Goal: Task Accomplishment & Management: Use online tool/utility

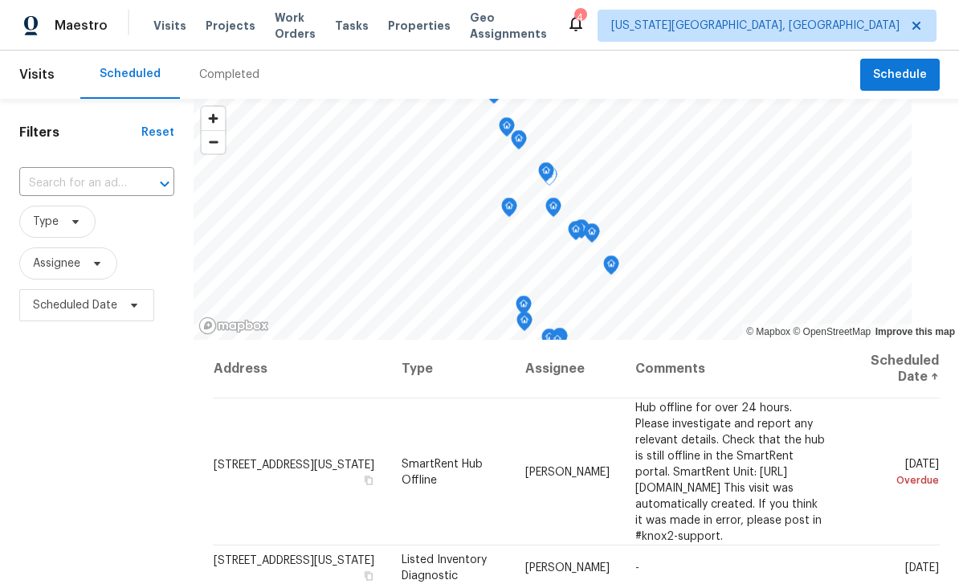
click at [0, 0] on icon at bounding box center [0, 0] width 0 height 0
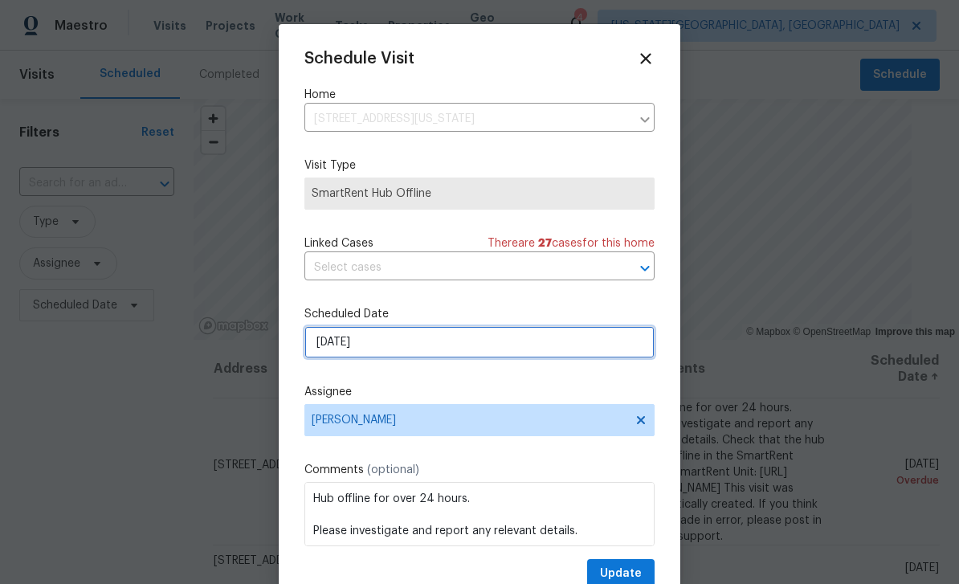
click at [459, 355] on input "[DATE]" at bounding box center [479, 342] width 350 height 32
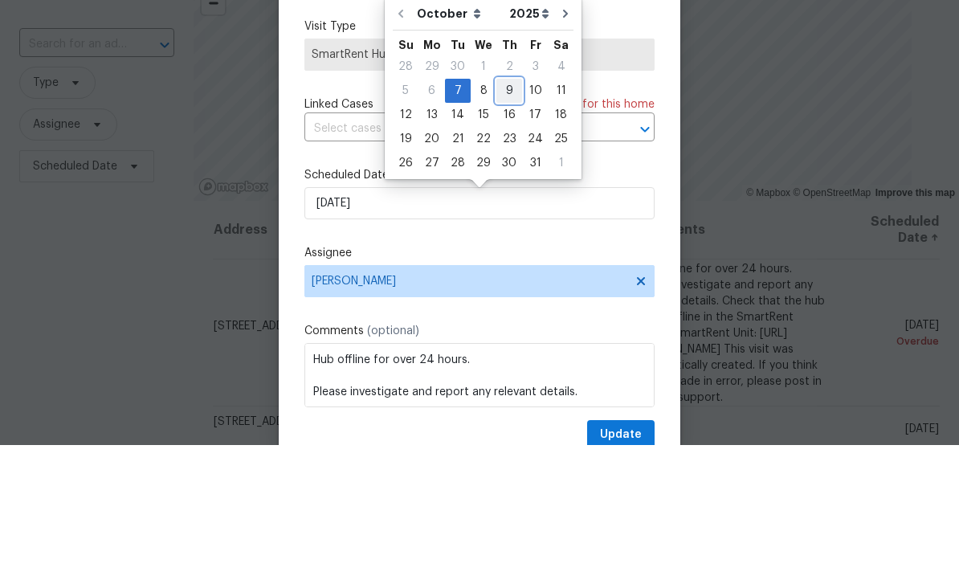
click at [507, 218] on div "9" at bounding box center [509, 229] width 26 height 22
type input "[DATE]"
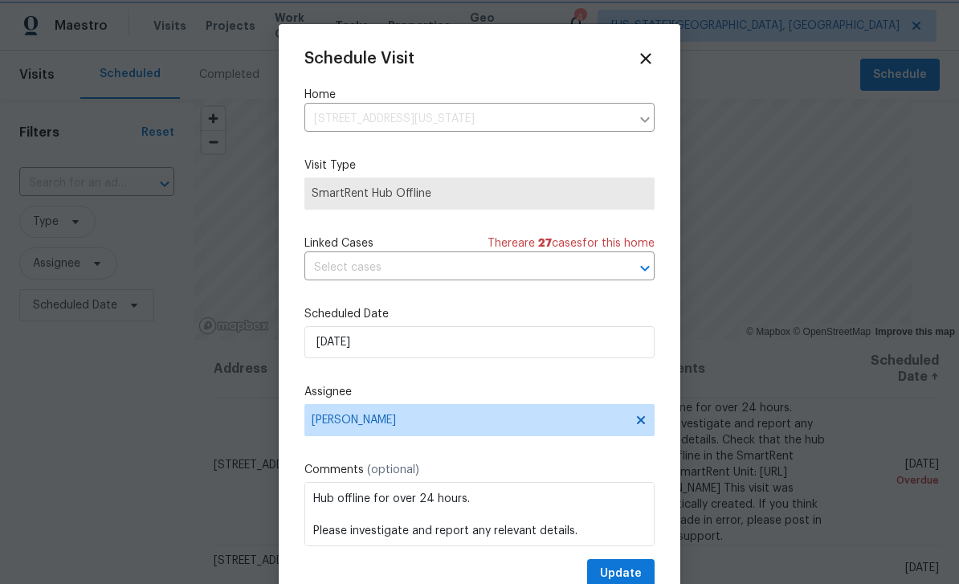
click at [627, 558] on div "Schedule Visit Home [STREET_ADDRESS][US_STATE] ​ Visit Type SmartRent Hub Offli…" at bounding box center [479, 319] width 350 height 539
click at [628, 566] on button "Update" at bounding box center [620, 574] width 67 height 30
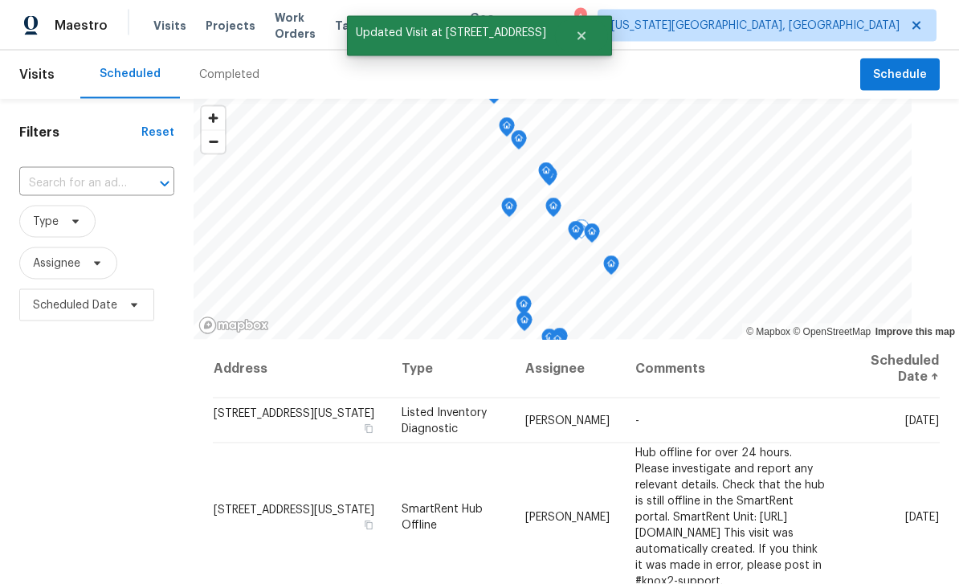
scroll to position [0, 0]
click at [918, 82] on span "Schedule" at bounding box center [900, 75] width 54 height 20
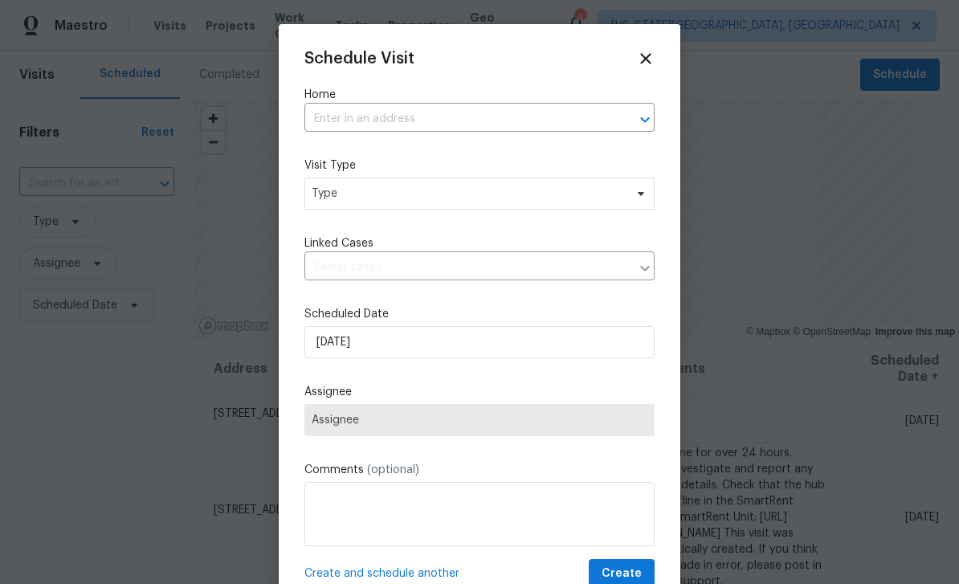
click at [484, 114] on input "text" at bounding box center [456, 119] width 305 height 25
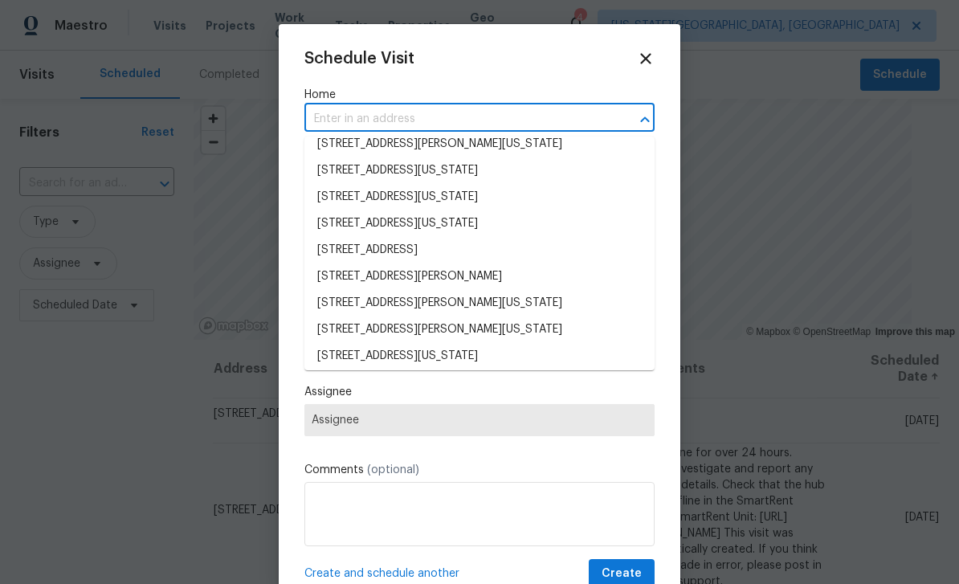
scroll to position [677, 0]
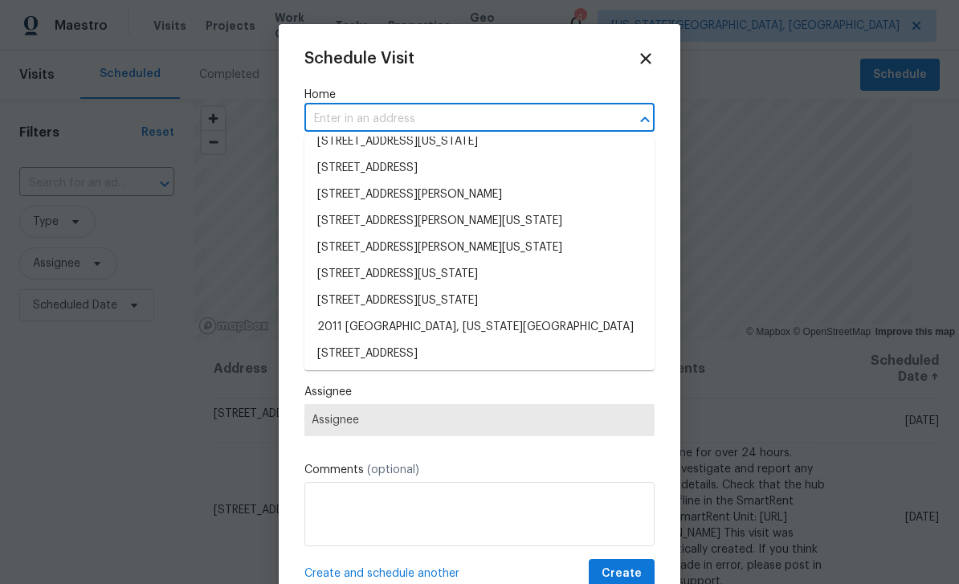
click at [465, 110] on input "text" at bounding box center [456, 119] width 305 height 25
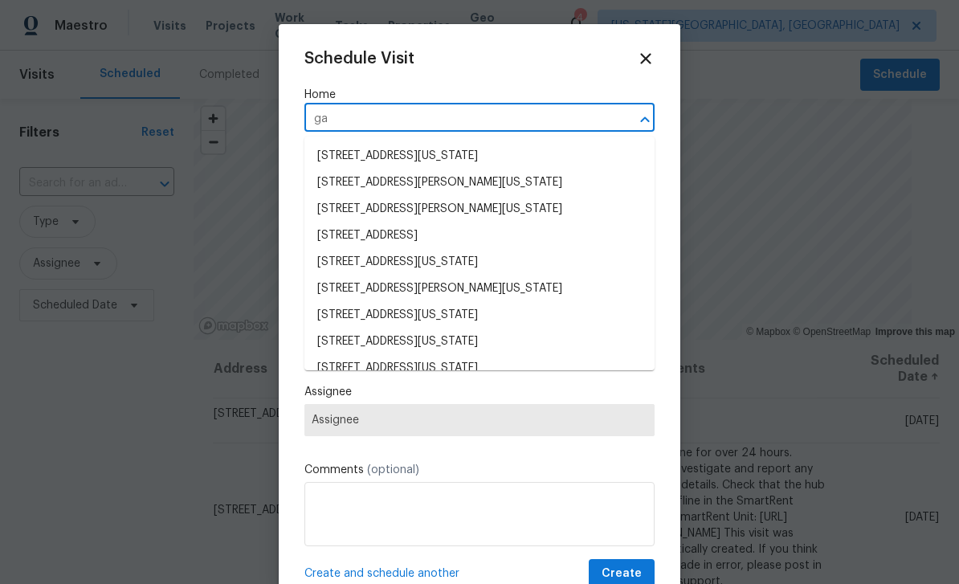
type input "g"
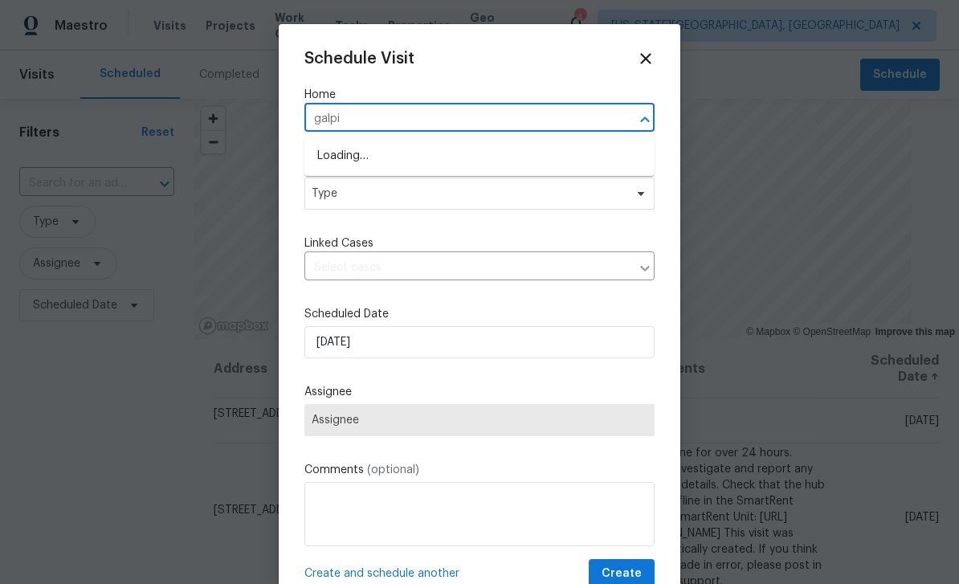
type input "[PERSON_NAME]"
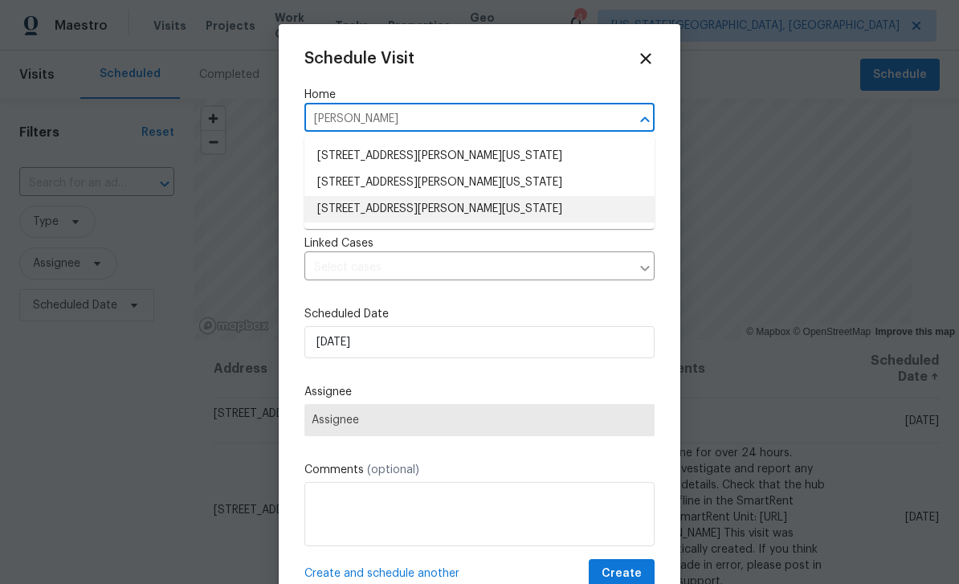
click at [488, 207] on li "[STREET_ADDRESS][PERSON_NAME][US_STATE]" at bounding box center [479, 209] width 350 height 26
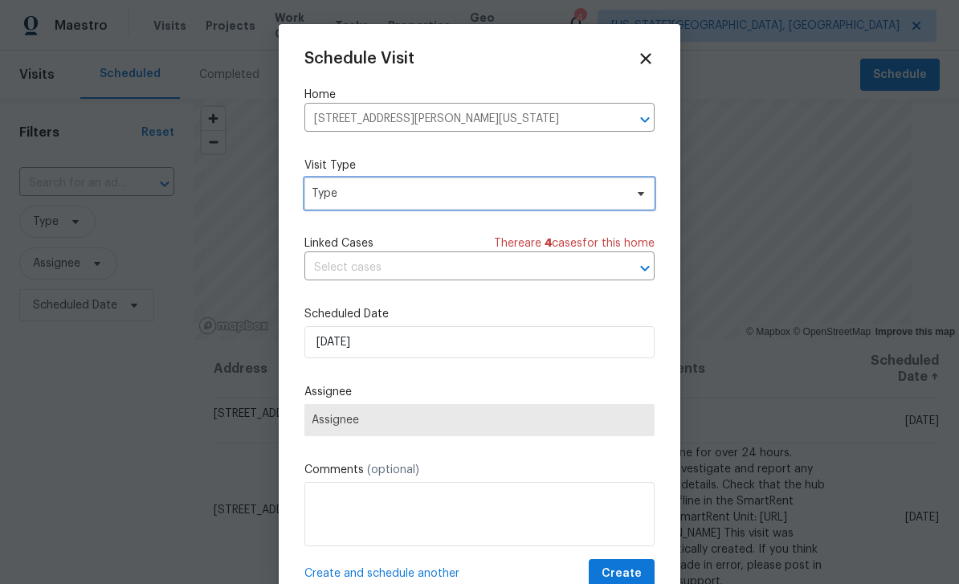
click at [474, 198] on span "Type" at bounding box center [468, 193] width 312 height 16
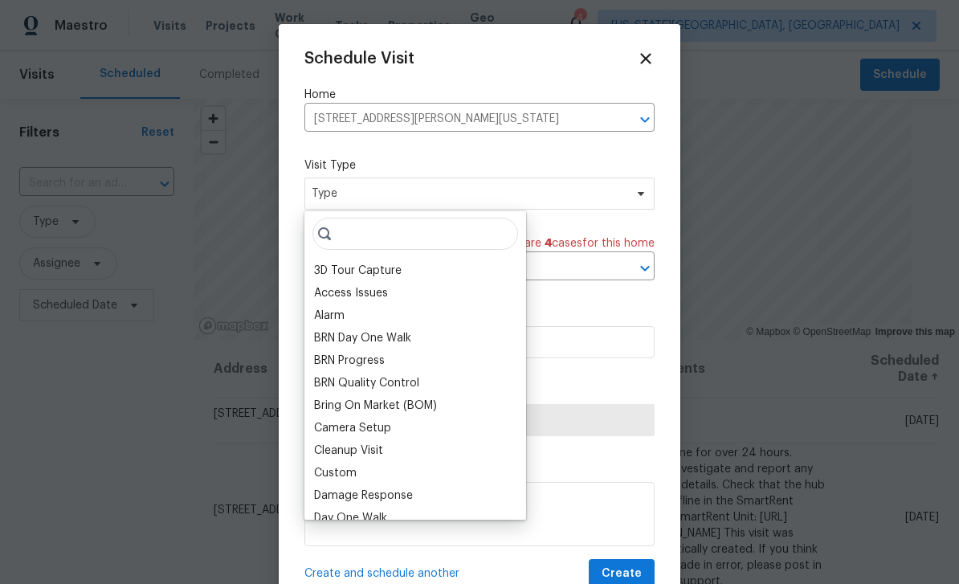
click at [355, 474] on div "Custom" at bounding box center [335, 473] width 43 height 16
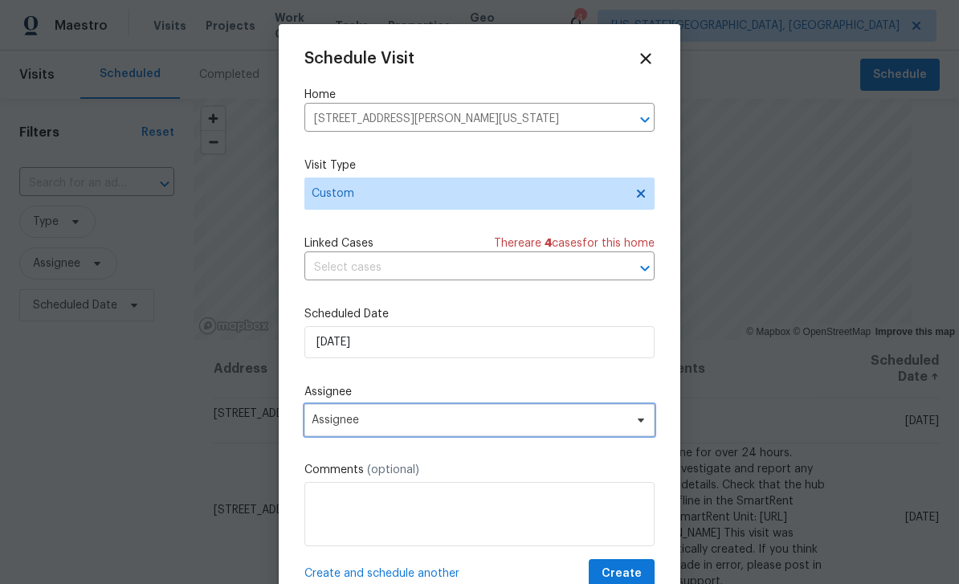
click at [427, 433] on span "Assignee" at bounding box center [479, 420] width 350 height 32
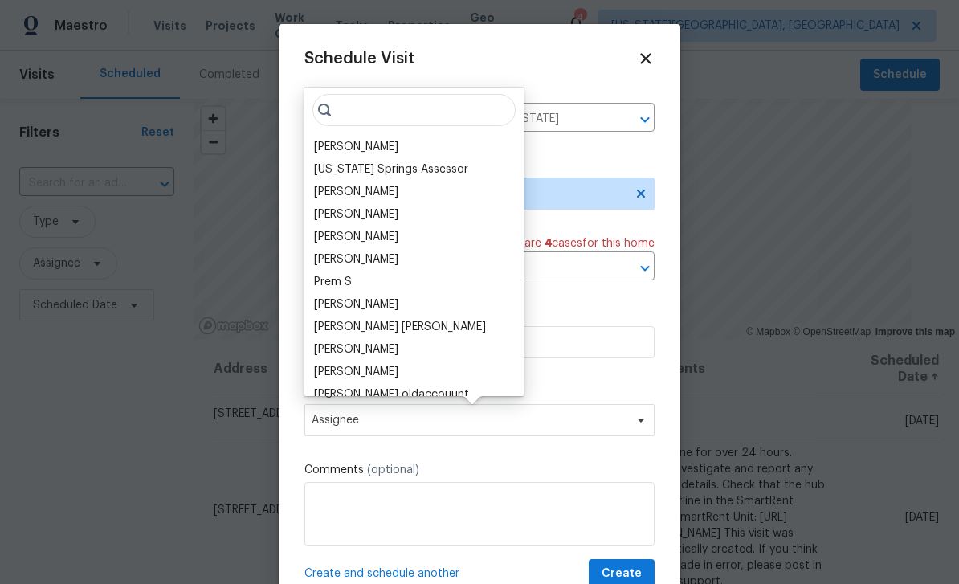
click at [353, 151] on div "[PERSON_NAME]" at bounding box center [356, 147] width 84 height 16
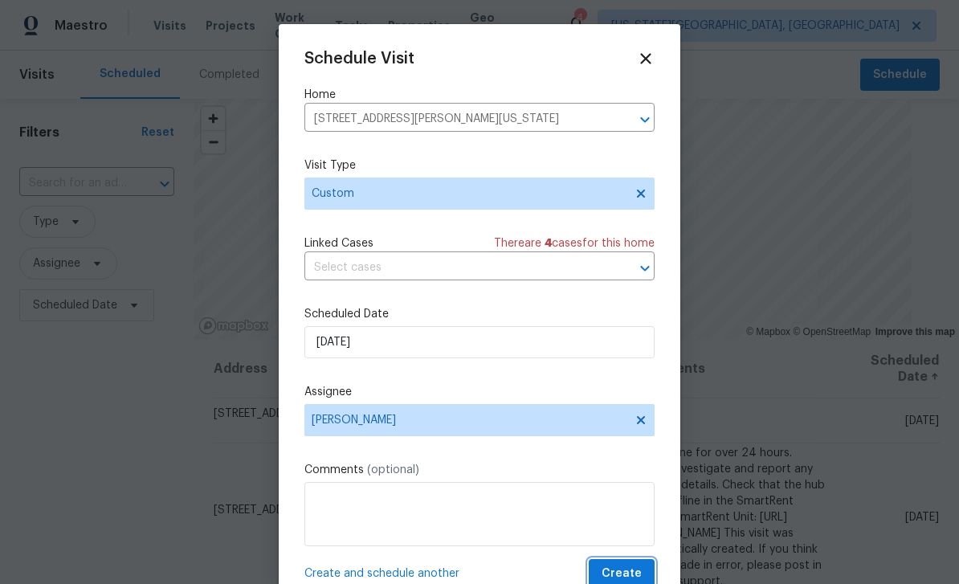
click at [645, 564] on button "Create" at bounding box center [621, 574] width 66 height 30
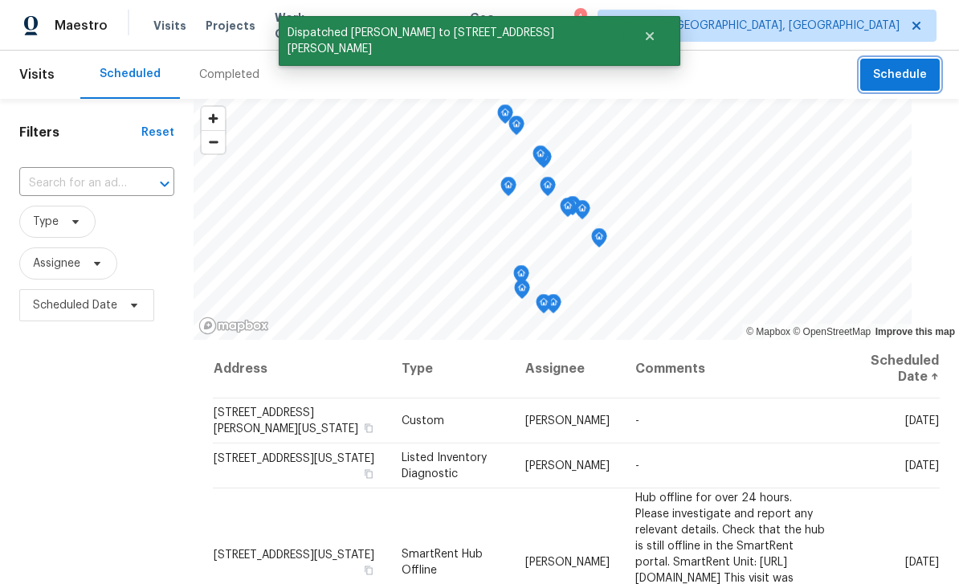
click at [913, 80] on span "Schedule" at bounding box center [900, 75] width 54 height 20
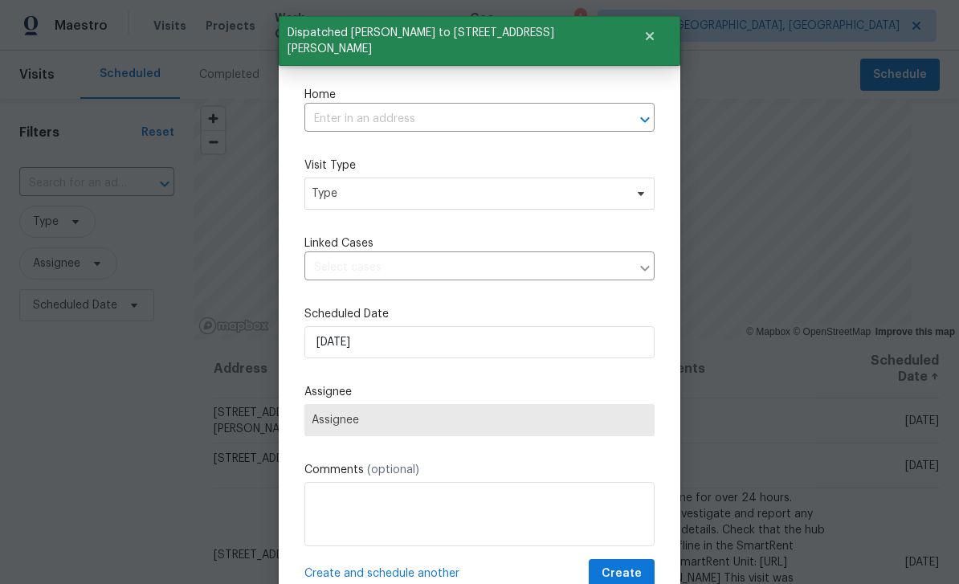
click at [440, 124] on input "text" at bounding box center [456, 119] width 305 height 25
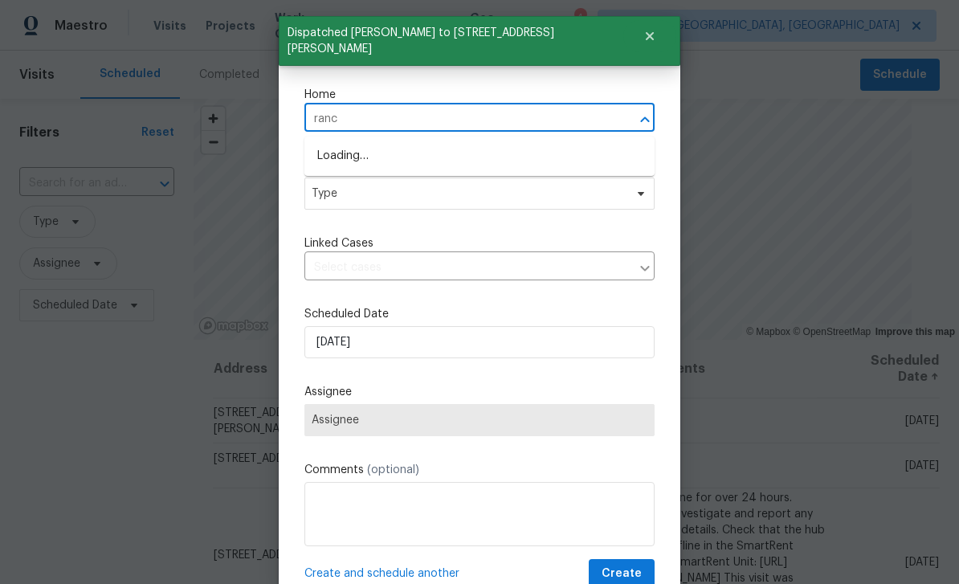
type input "ranch"
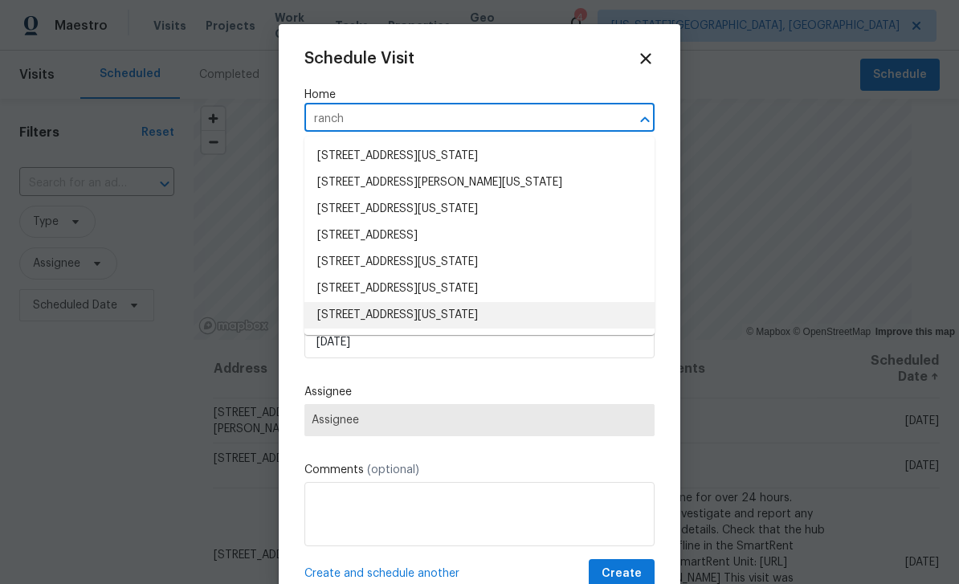
click at [454, 328] on li "[STREET_ADDRESS][US_STATE]" at bounding box center [479, 315] width 350 height 26
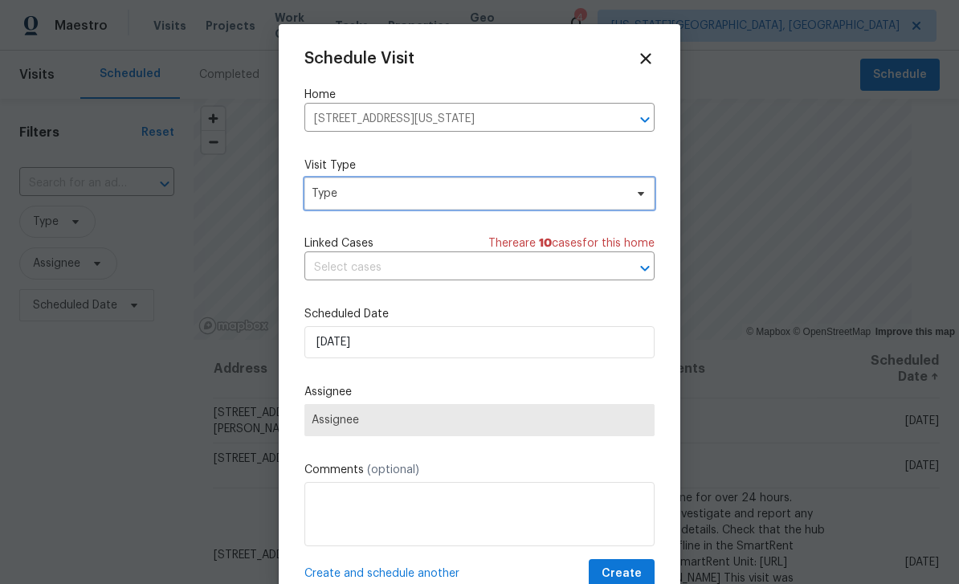
click at [435, 189] on span "Type" at bounding box center [468, 193] width 312 height 16
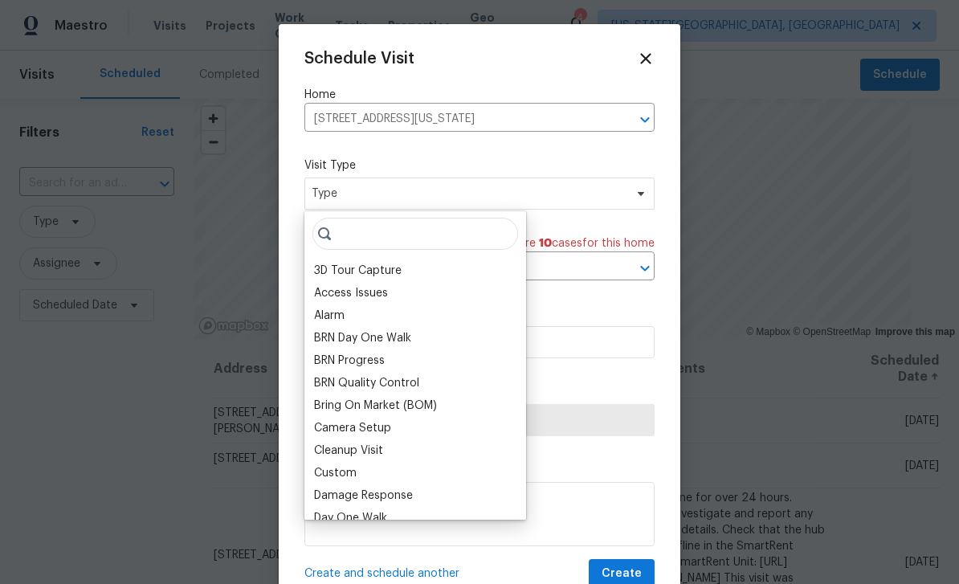
click at [339, 470] on div "Custom" at bounding box center [335, 473] width 43 height 16
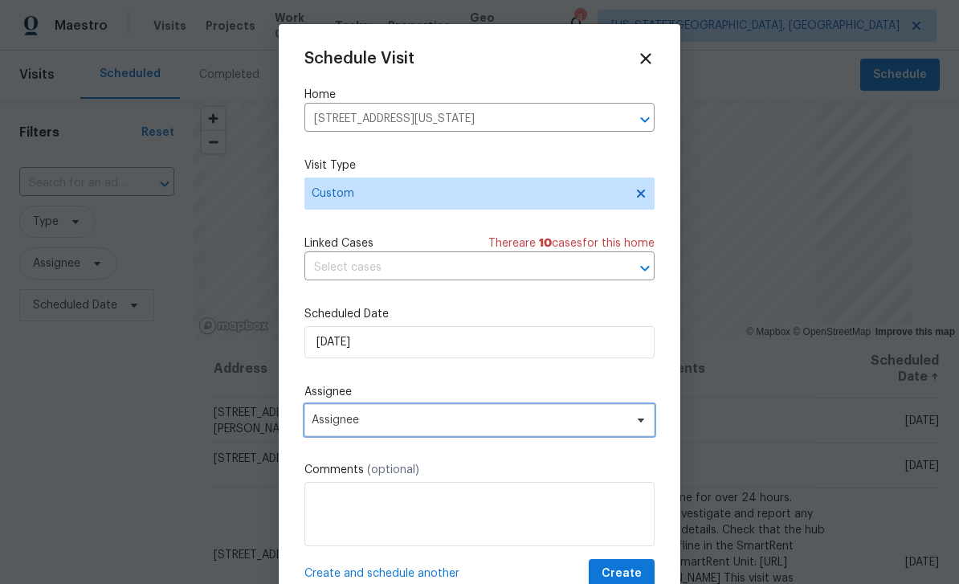
click at [423, 436] on span "Assignee" at bounding box center [479, 420] width 350 height 32
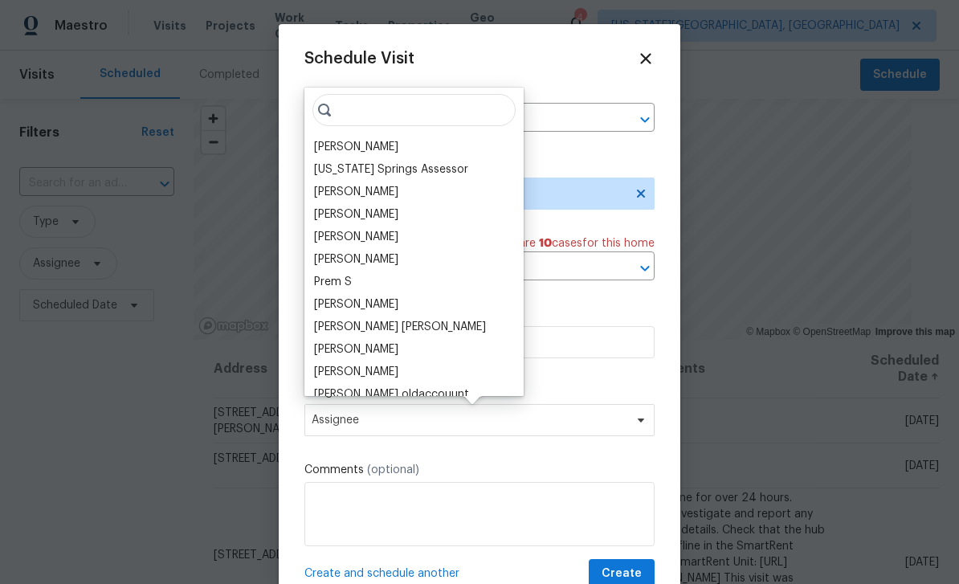
click at [357, 143] on div "[PERSON_NAME]" at bounding box center [356, 147] width 84 height 16
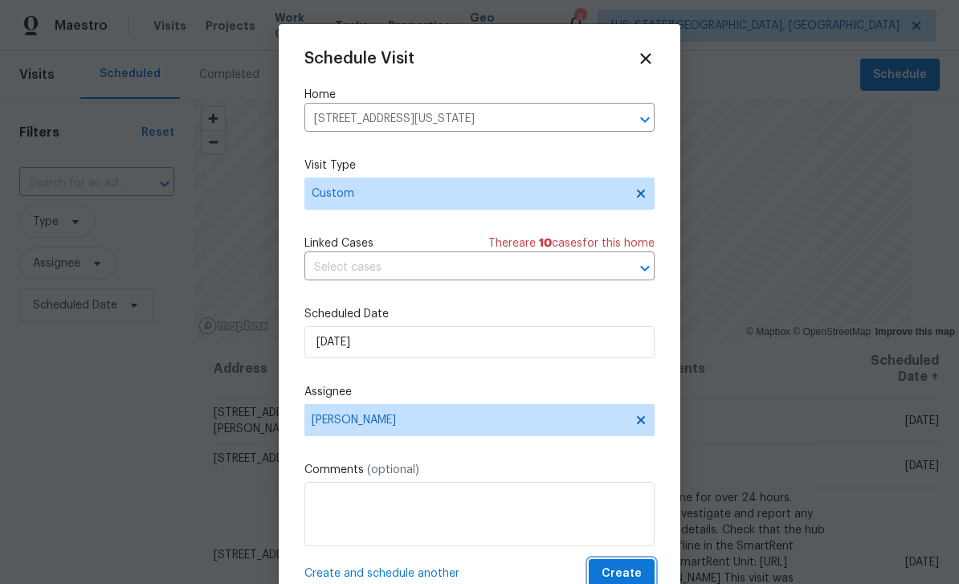
click at [637, 568] on span "Create" at bounding box center [621, 574] width 40 height 20
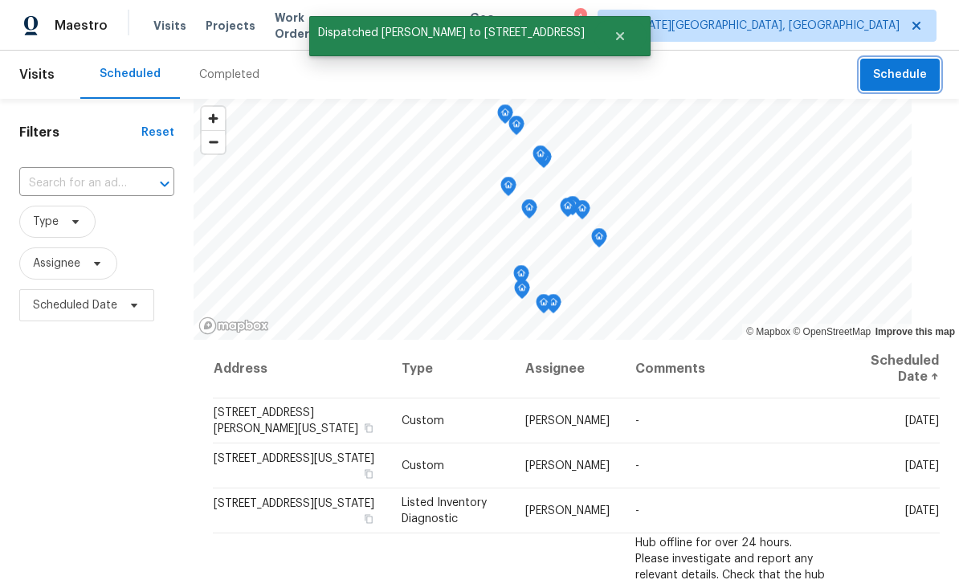
scroll to position [0, 0]
